Goal: Transaction & Acquisition: Subscribe to service/newsletter

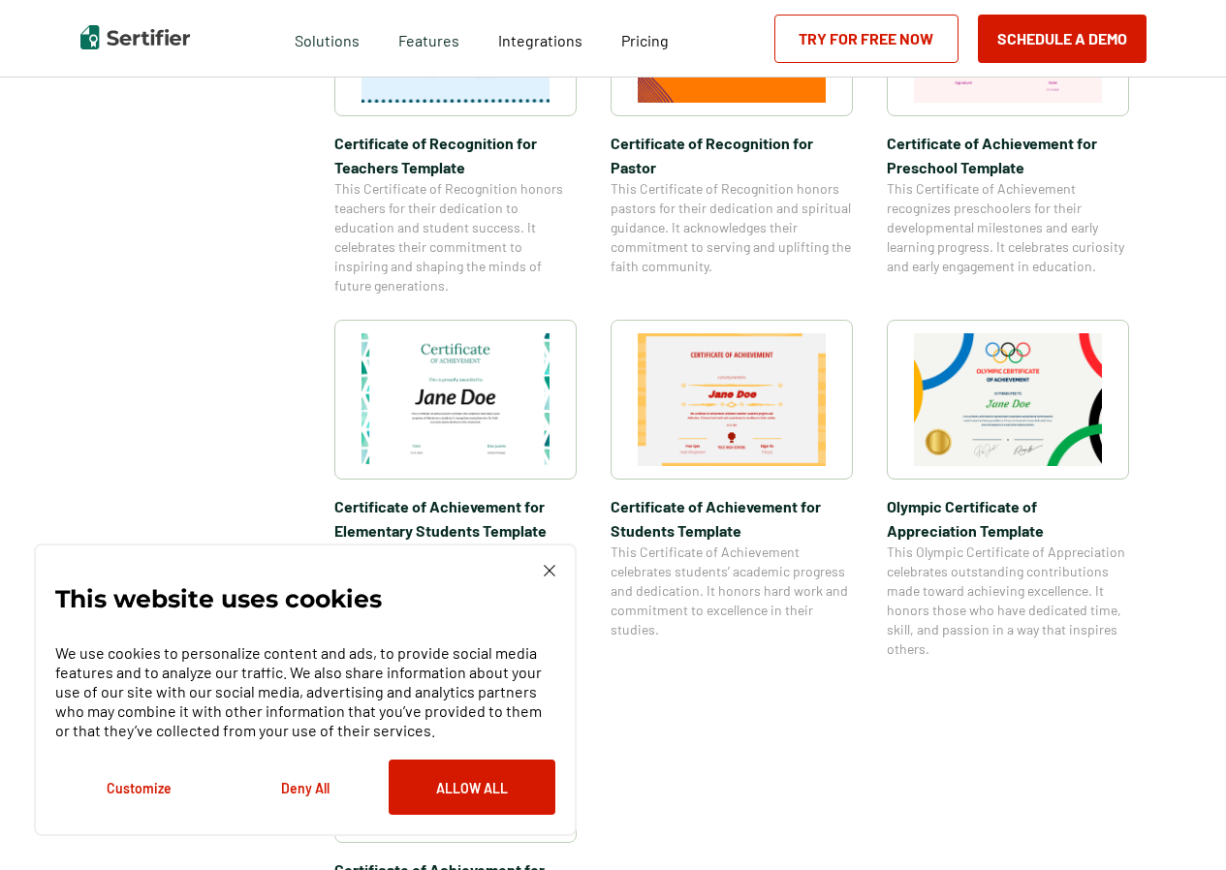
scroll to position [1163, 0]
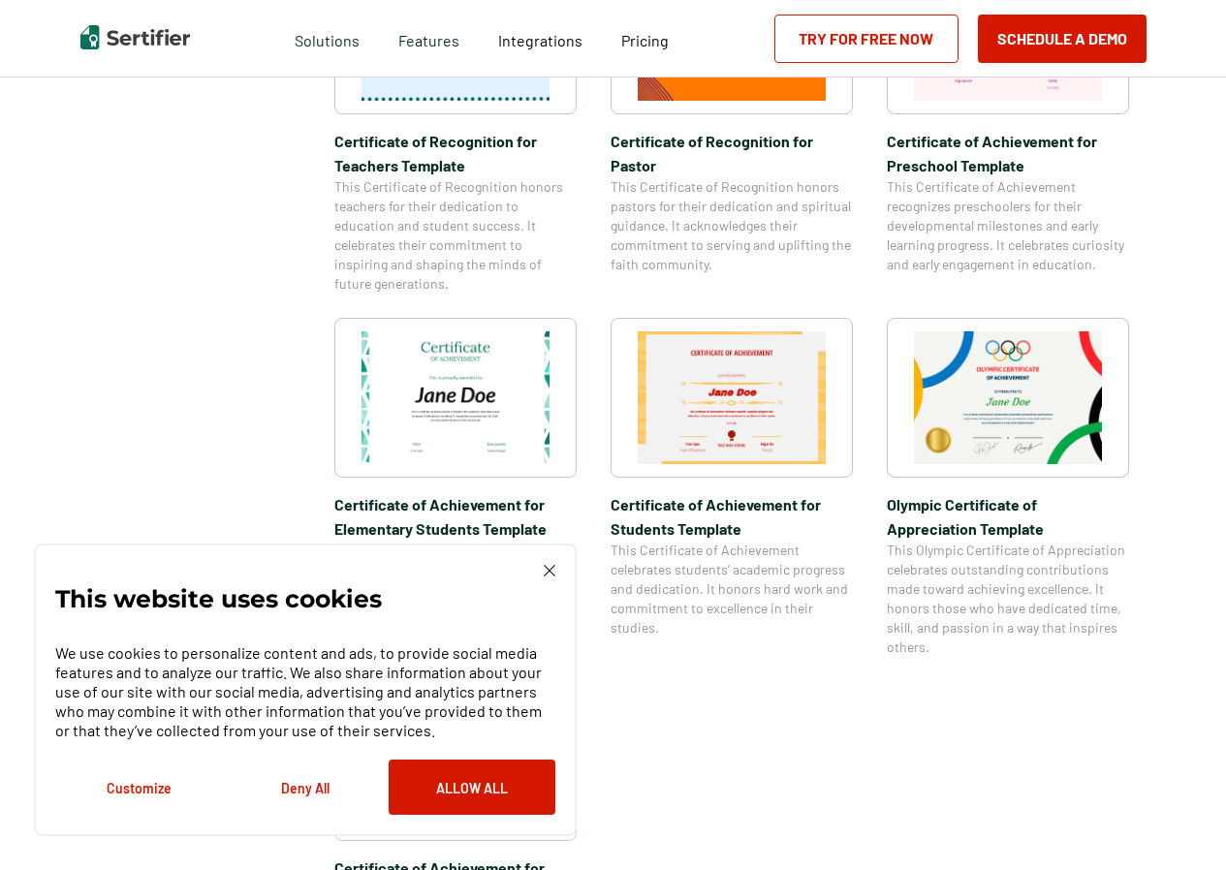
click at [540, 570] on div "This website uses cookies We use cookies to personalize content and ads, to pro…" at bounding box center [305, 690] width 500 height 250
click at [550, 576] on img at bounding box center [550, 571] width 12 height 12
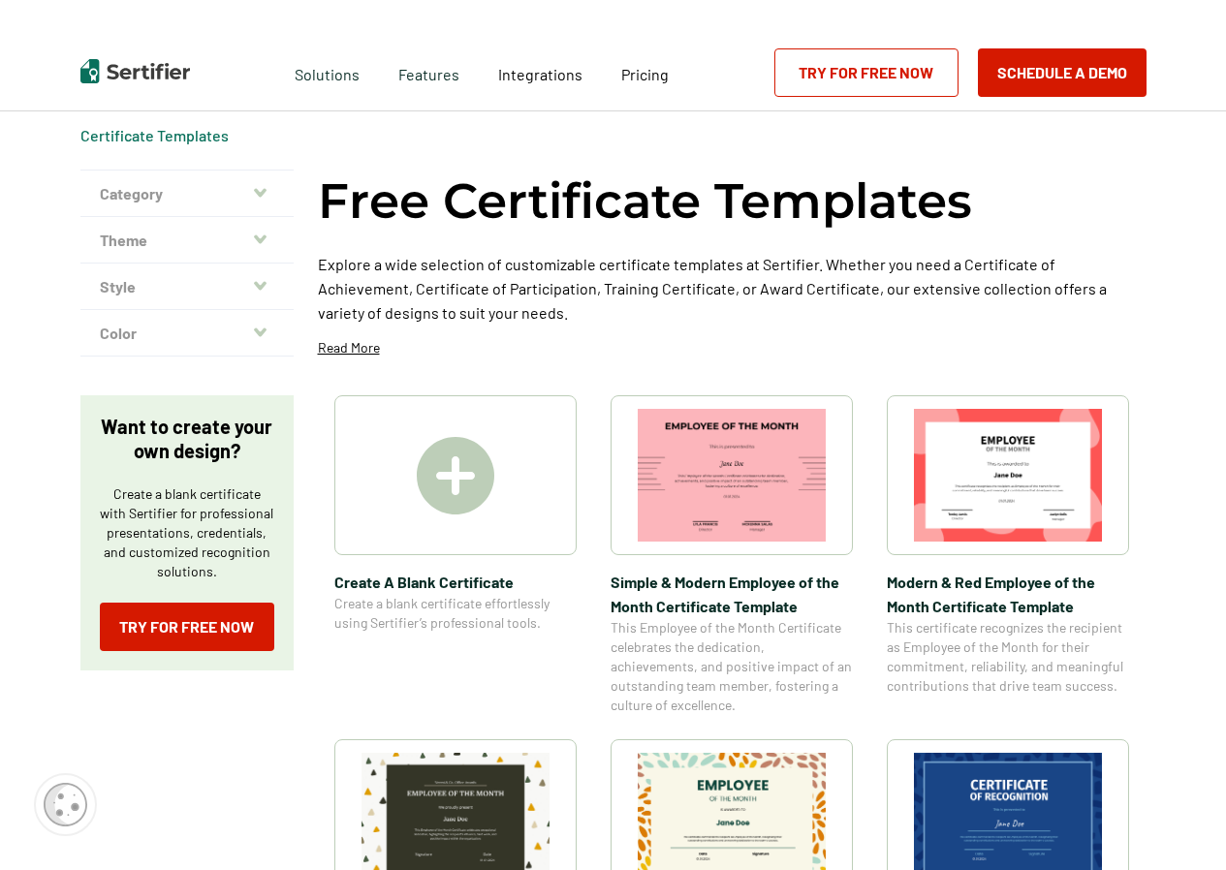
scroll to position [0, 0]
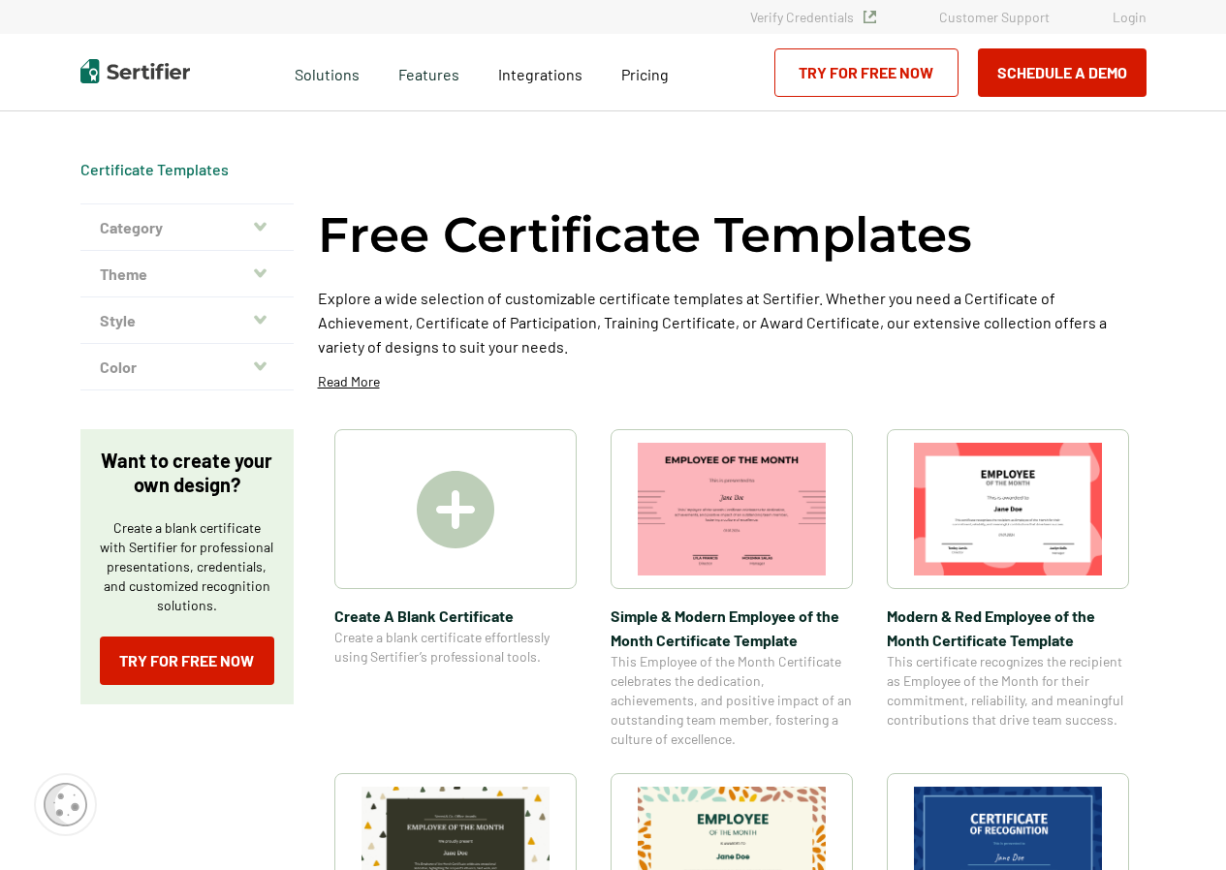
click at [456, 517] on img at bounding box center [456, 510] width 78 height 78
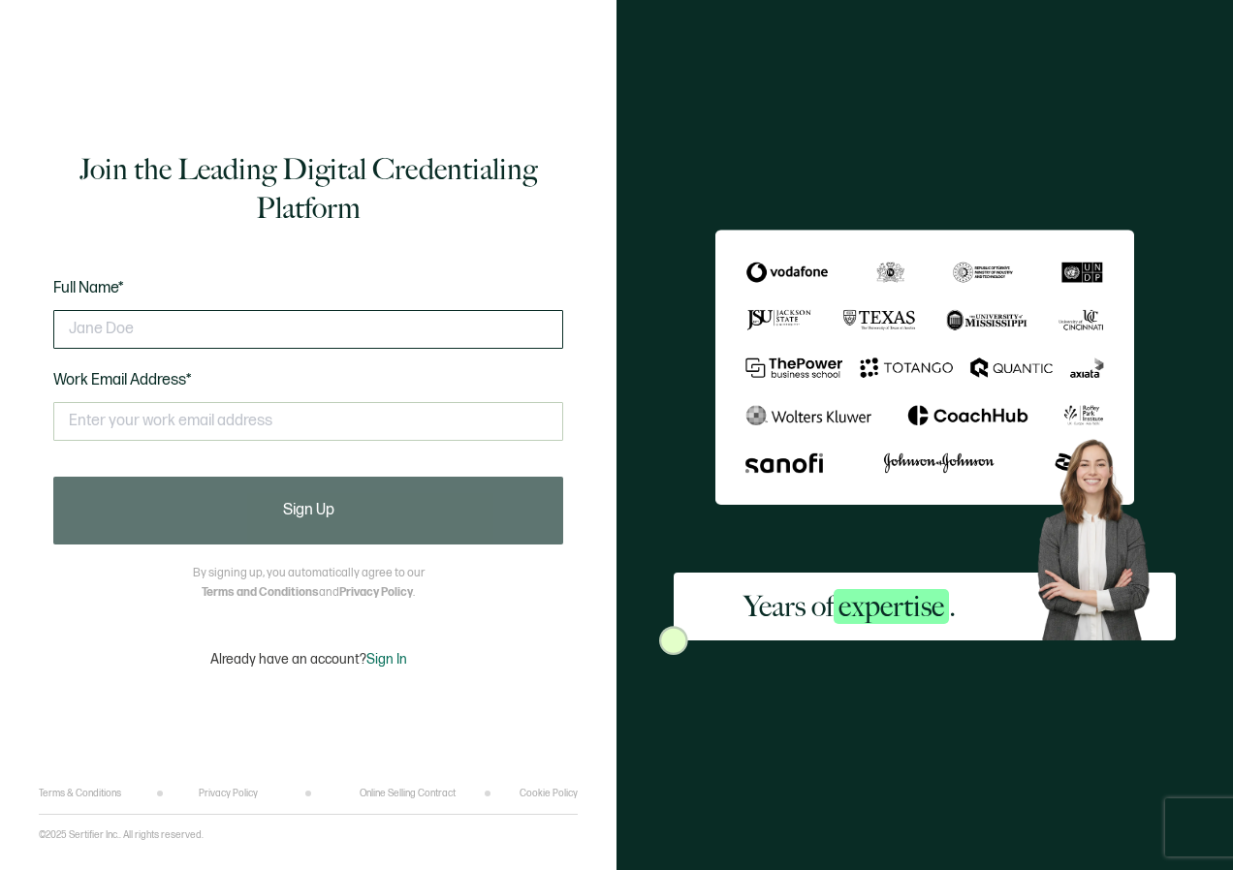
click at [188, 341] on input "text" at bounding box center [308, 329] width 510 height 39
